Goal: Information Seeking & Learning: Learn about a topic

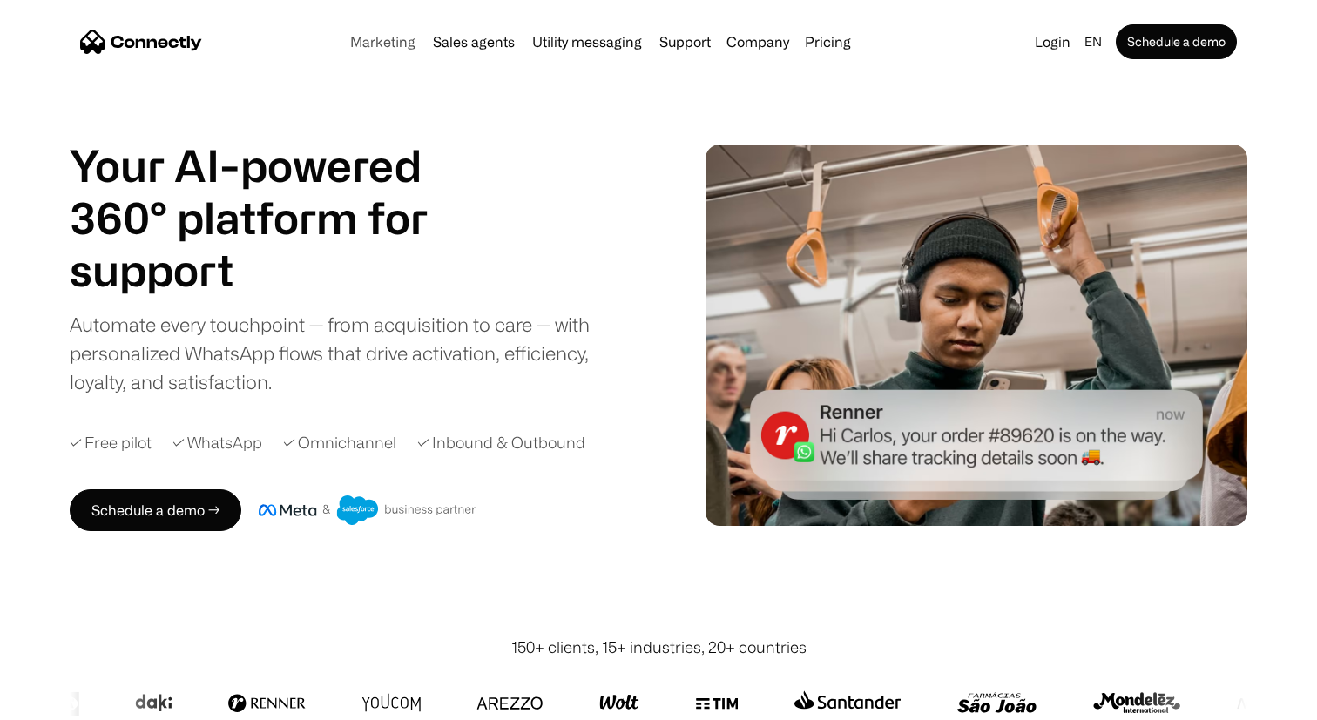
click at [396, 43] on link "Marketing" at bounding box center [382, 42] width 79 height 14
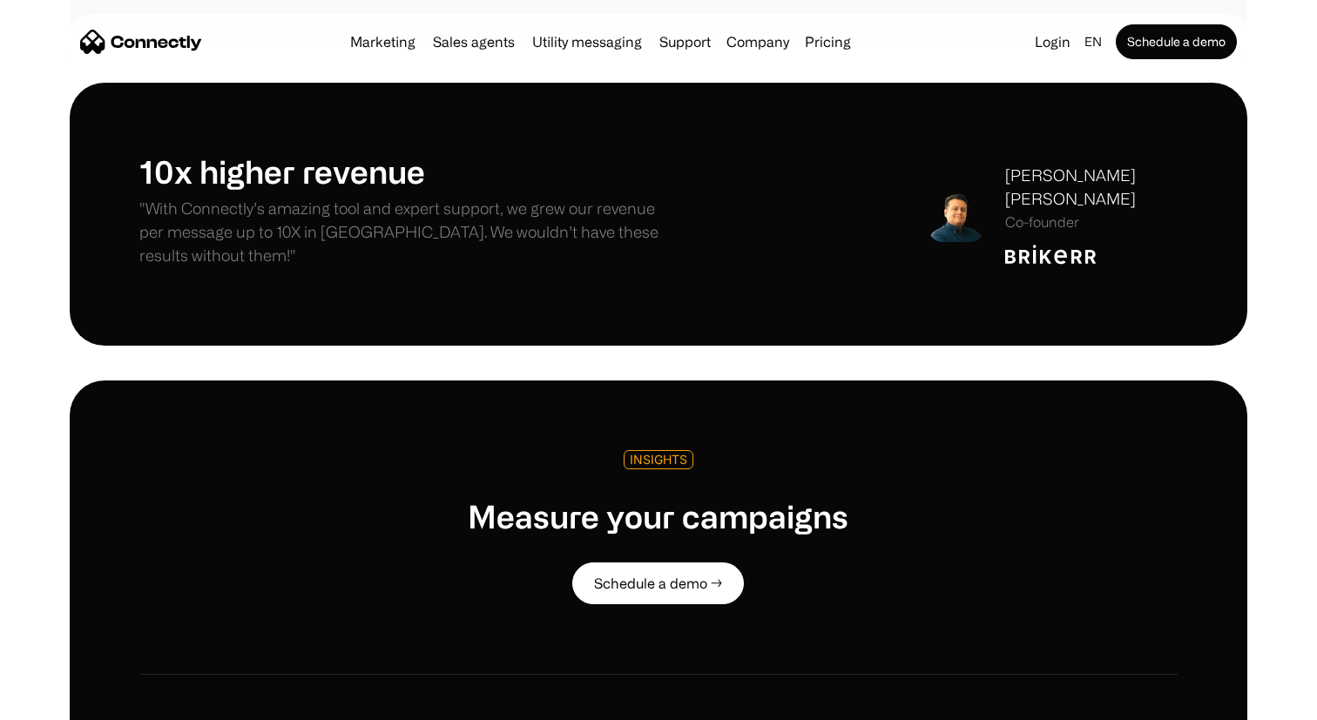
scroll to position [3853, 0]
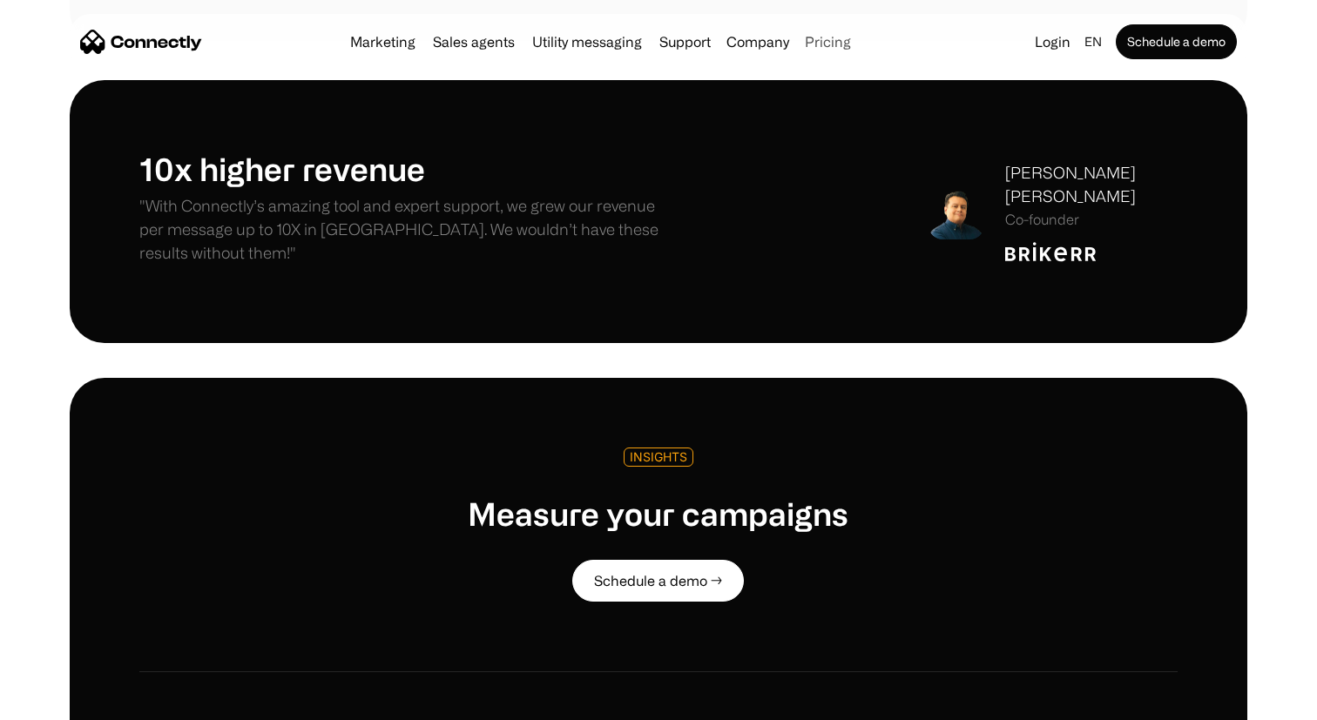
click at [842, 49] on link "Pricing" at bounding box center [828, 42] width 60 height 14
